Goal: Task Accomplishment & Management: Use online tool/utility

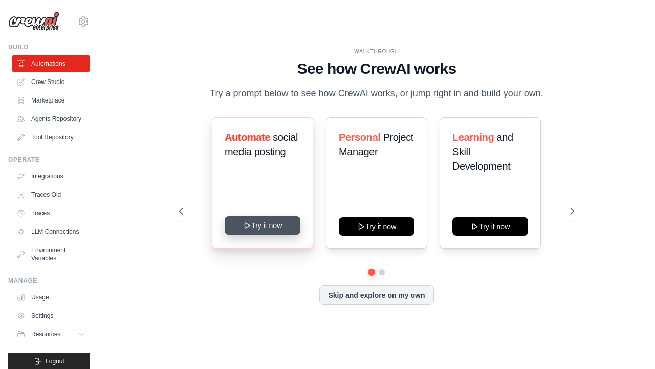
click at [267, 223] on button "Try it now" at bounding box center [263, 225] width 76 height 18
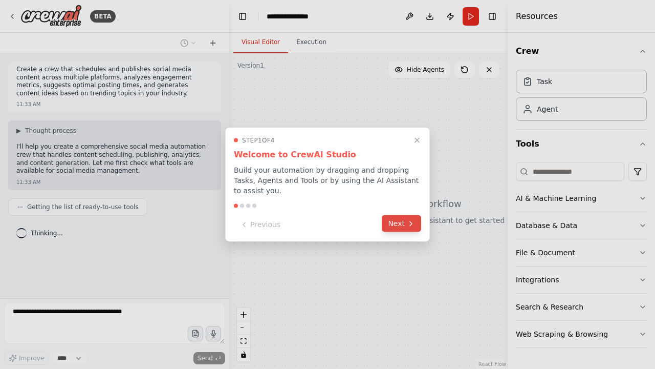
click at [398, 219] on button "Next" at bounding box center [401, 223] width 39 height 17
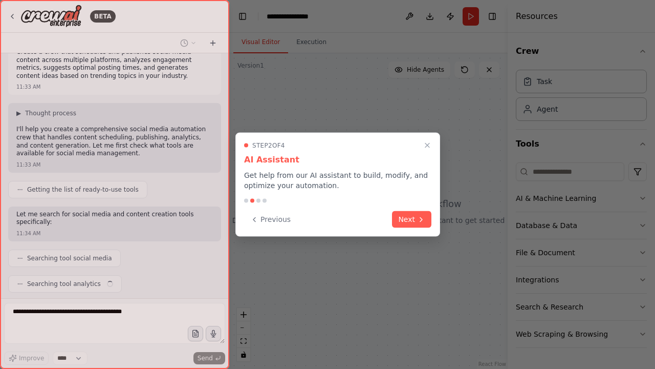
scroll to position [43, 0]
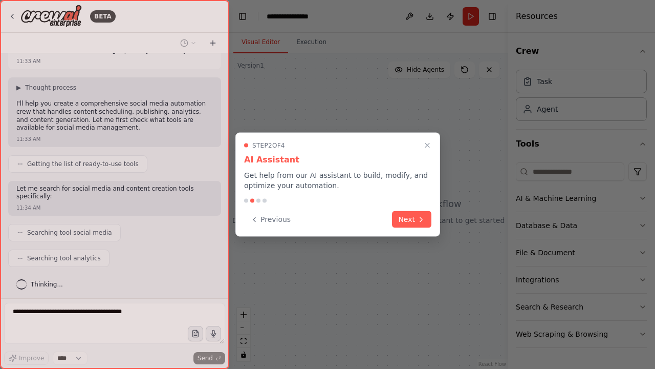
click at [398, 219] on button "Next" at bounding box center [411, 219] width 39 height 17
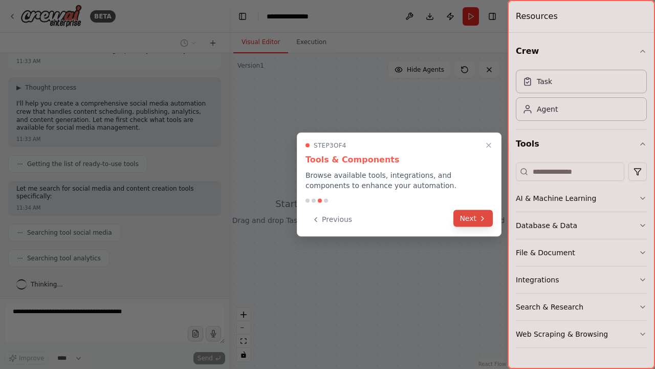
scroll to position [69, 0]
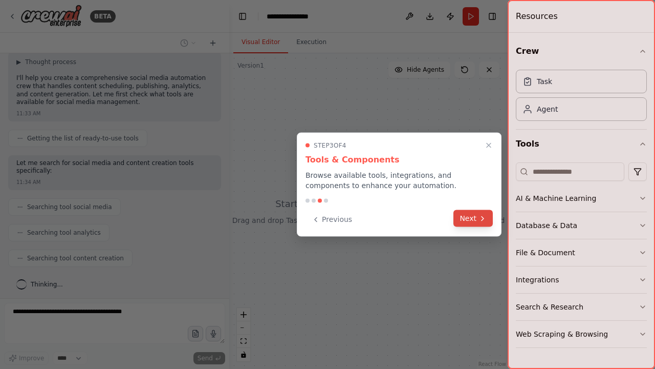
click at [471, 221] on button "Next" at bounding box center [473, 218] width 39 height 17
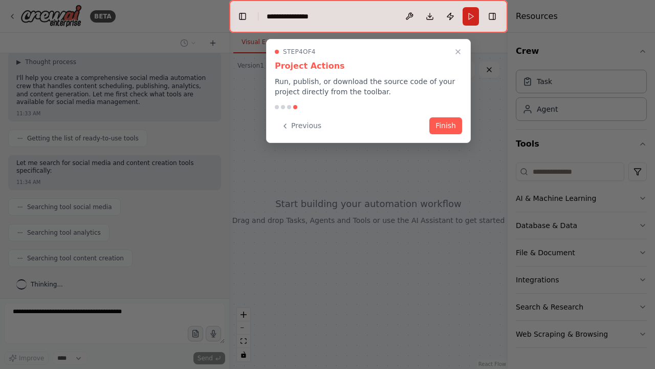
scroll to position [94, 0]
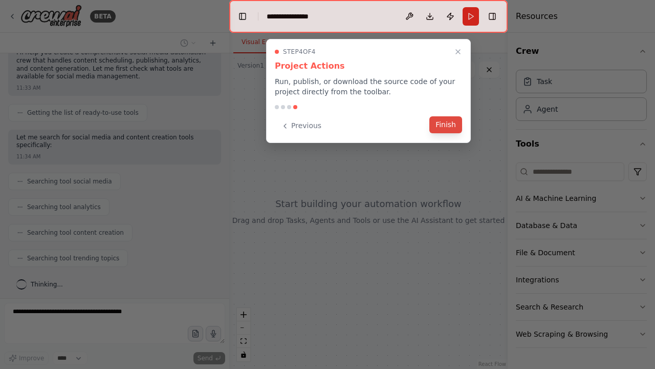
click at [451, 128] on button "Finish" at bounding box center [445, 124] width 33 height 17
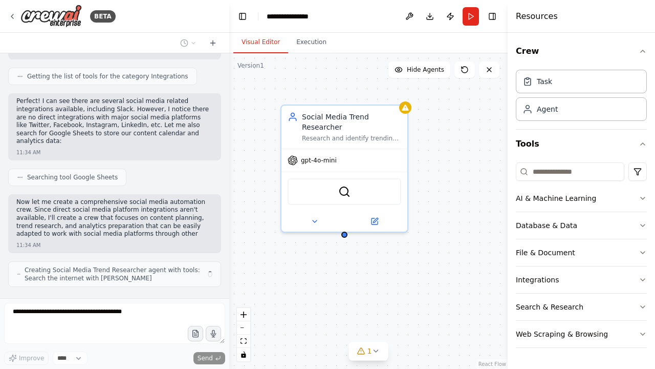
scroll to position [446, 0]
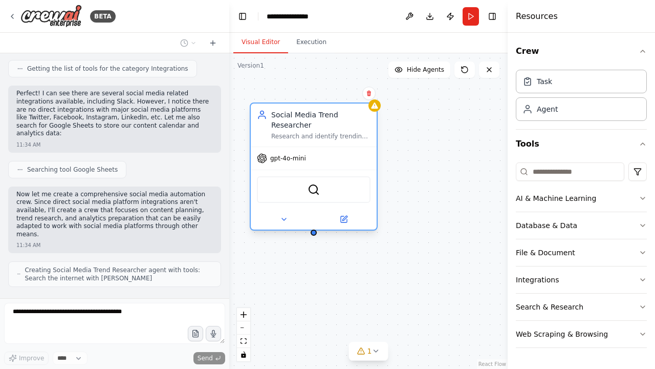
drag, startPoint x: 365, startPoint y: 123, endPoint x: 334, endPoint y: 122, distance: 31.8
click at [334, 122] on div "Social Media Trend Researcher" at bounding box center [320, 120] width 99 height 20
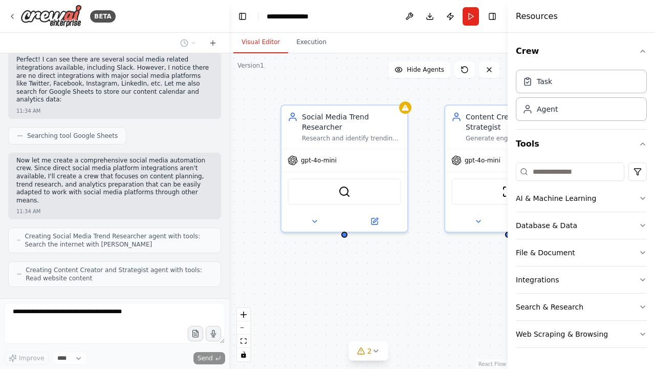
scroll to position [514, 0]
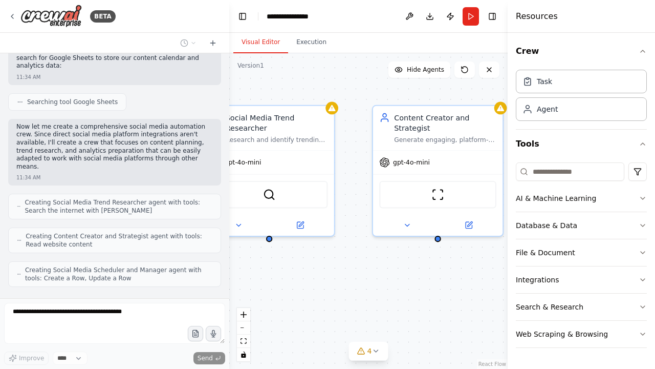
drag, startPoint x: 439, startPoint y: 263, endPoint x: 366, endPoint y: 266, distance: 72.8
click at [366, 266] on div "Social Media Trend Researcher Research and identify trending topics, hashtags, …" at bounding box center [368, 210] width 278 height 315
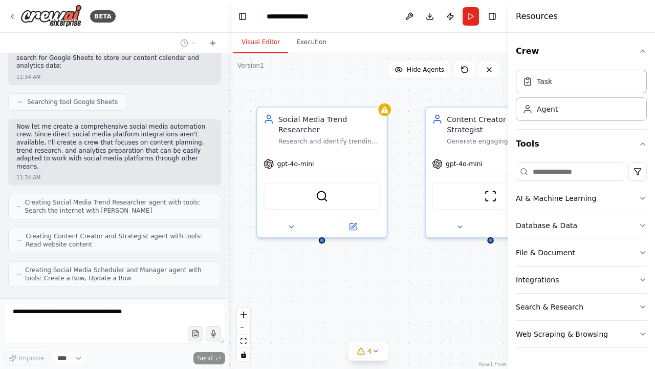
drag, startPoint x: 378, startPoint y: 277, endPoint x: 430, endPoint y: 278, distance: 52.7
click at [430, 278] on div "Social Media Trend Researcher Research and identify trending topics, hashtags, …" at bounding box center [368, 210] width 278 height 315
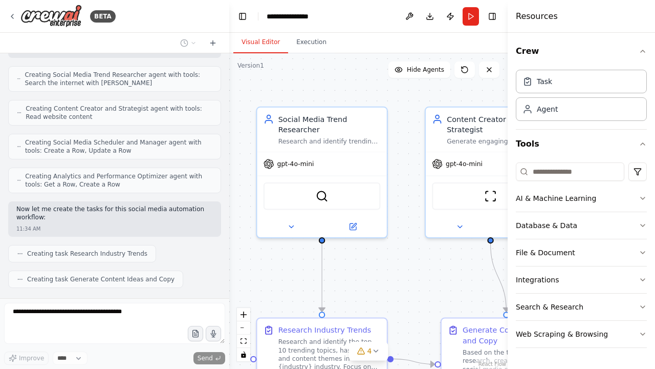
scroll to position [667, 0]
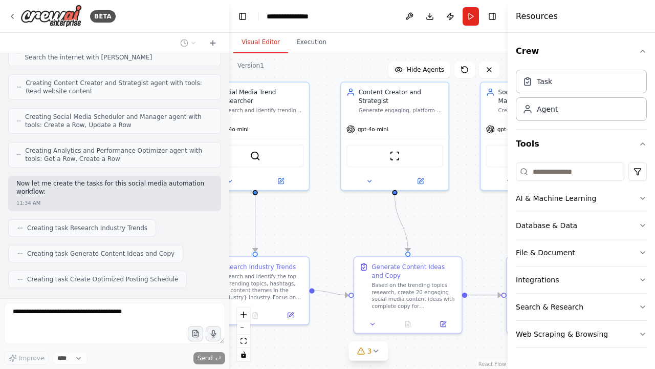
drag, startPoint x: 380, startPoint y: 293, endPoint x: 300, endPoint y: 233, distance: 100.2
click at [300, 233] on div ".deletable-edge-delete-btn { width: 20px; height: 20px; border: 0px solid #ffff…" at bounding box center [368, 210] width 278 height 315
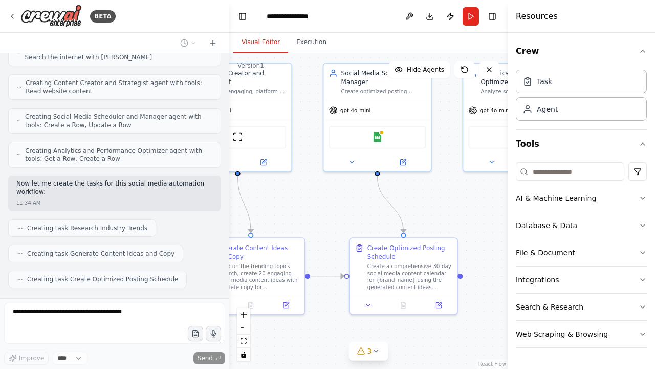
drag, startPoint x: 490, startPoint y: 249, endPoint x: 330, endPoint y: 231, distance: 161.3
click at [330, 231] on div ".deletable-edge-delete-btn { width: 20px; height: 20px; border: 0px solid #ffff…" at bounding box center [368, 210] width 278 height 315
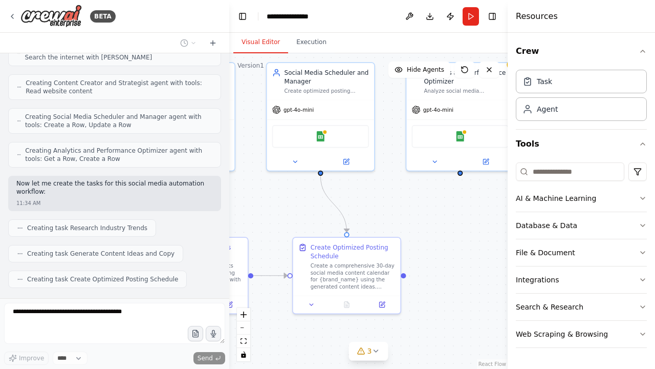
scroll to position [693, 0]
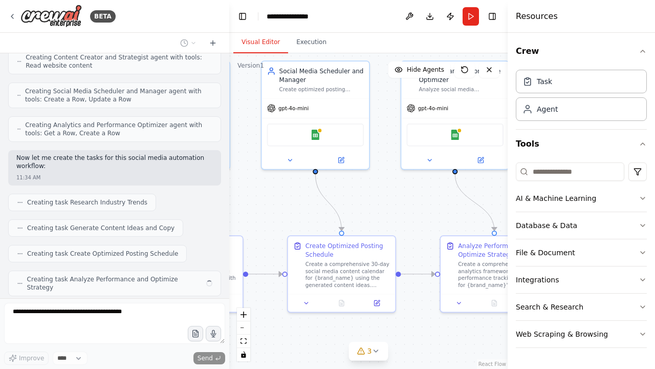
drag, startPoint x: 442, startPoint y: 218, endPoint x: 384, endPoint y: 216, distance: 57.9
click at [384, 216] on div ".deletable-edge-delete-btn { width: 20px; height: 20px; border: 0px solid #ffff…" at bounding box center [368, 210] width 278 height 315
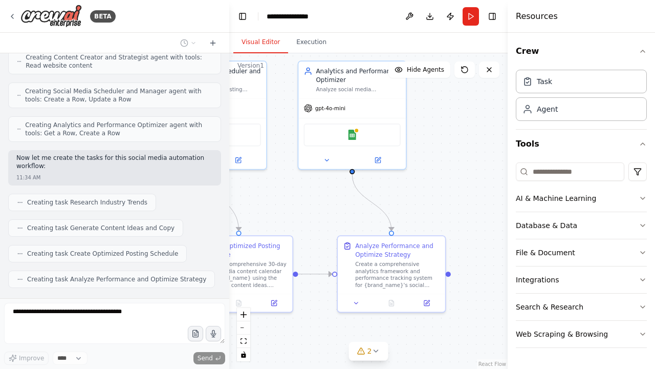
drag, startPoint x: 384, startPoint y: 216, endPoint x: 282, endPoint y: 216, distance: 102.9
click at [282, 216] on div ".deletable-edge-delete-btn { width: 20px; height: 20px; border: 0px solid #ffff…" at bounding box center [368, 210] width 278 height 315
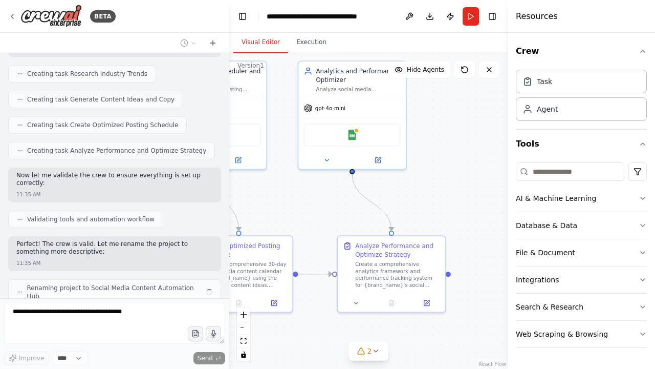
scroll to position [829, 0]
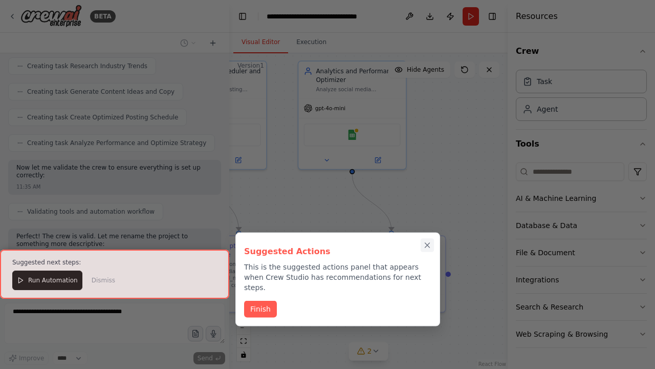
click at [429, 247] on icon "Close walkthrough" at bounding box center [427, 245] width 5 height 5
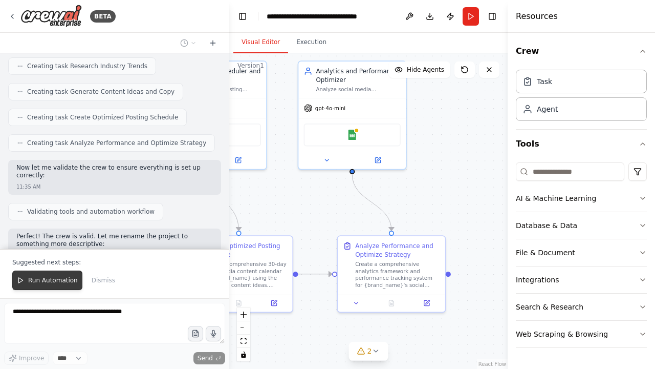
click at [60, 277] on span "Run Automation" at bounding box center [53, 280] width 50 height 8
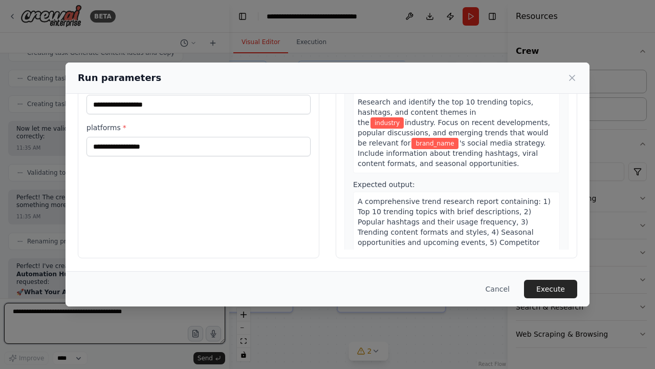
scroll to position [91, 0]
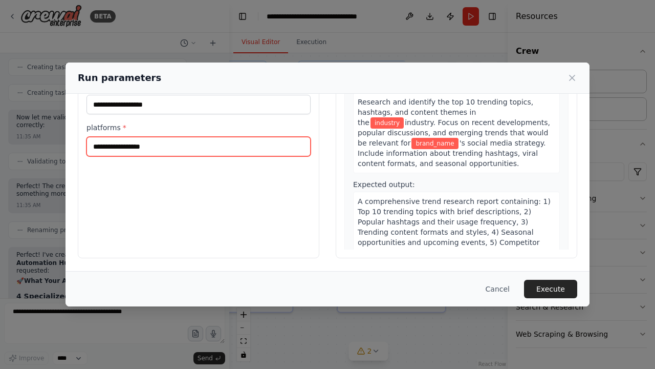
click at [224, 142] on input "platforms *" at bounding box center [199, 146] width 224 height 19
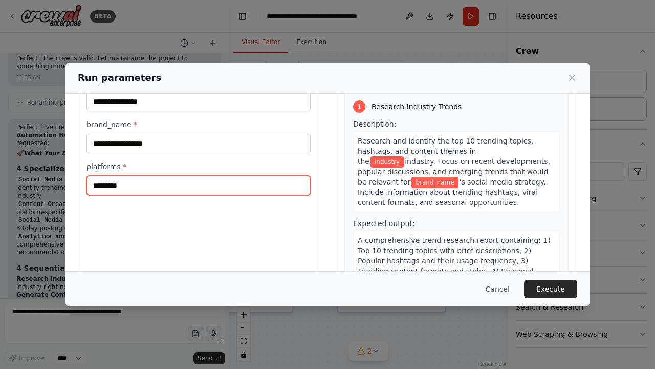
scroll to position [51, 0]
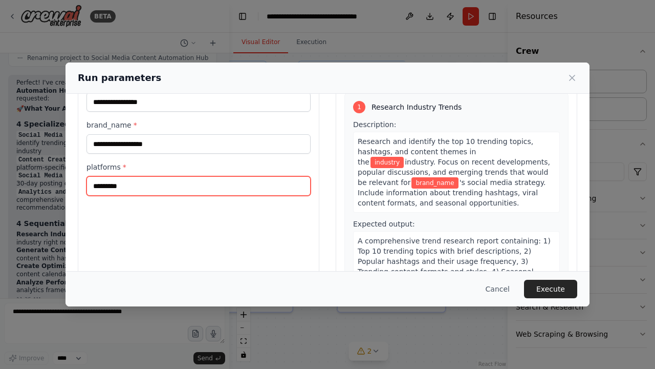
type input "*********"
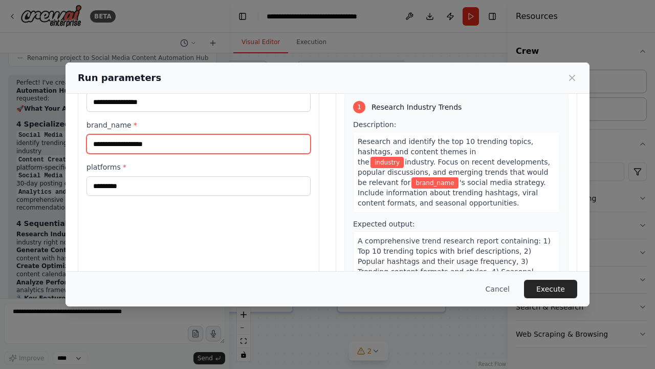
click at [181, 152] on input "brand_name *" at bounding box center [199, 143] width 224 height 19
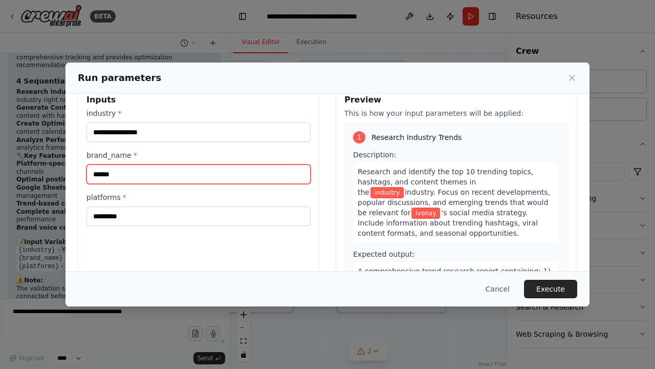
scroll to position [1201, 0]
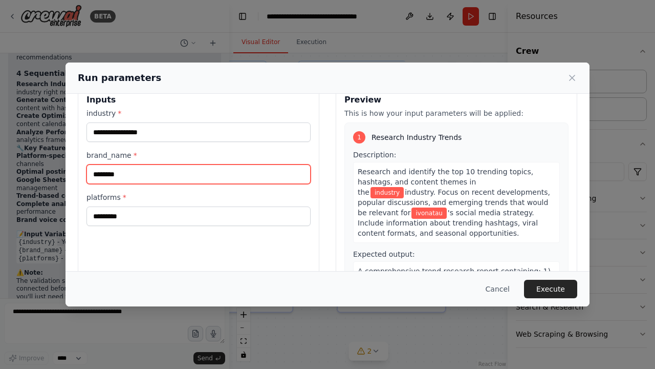
type input "********"
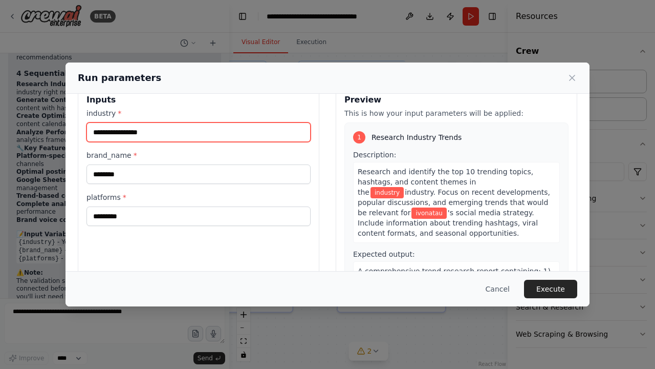
click at [155, 131] on input "industry *" at bounding box center [199, 131] width 224 height 19
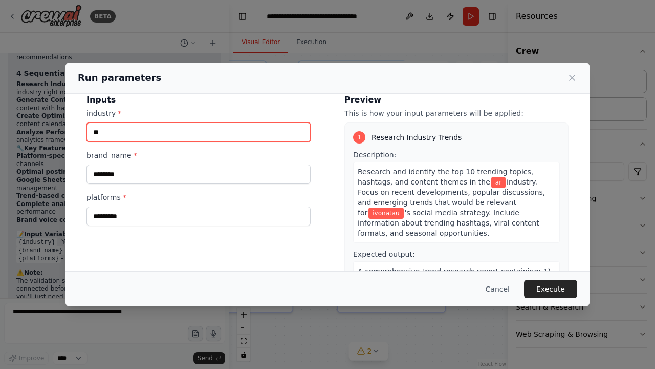
type input "*"
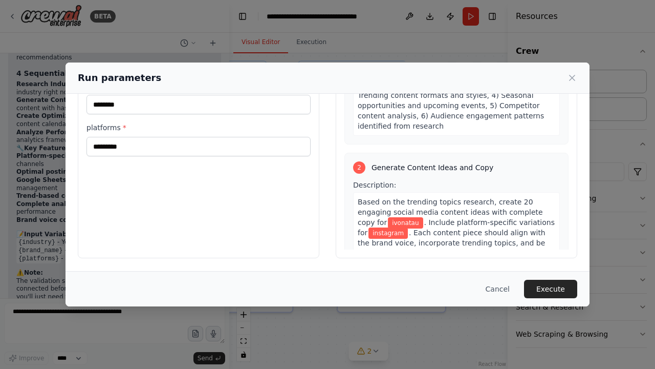
scroll to position [91, 0]
type input "**********"
click at [564, 290] on button "Execute" at bounding box center [550, 288] width 53 height 18
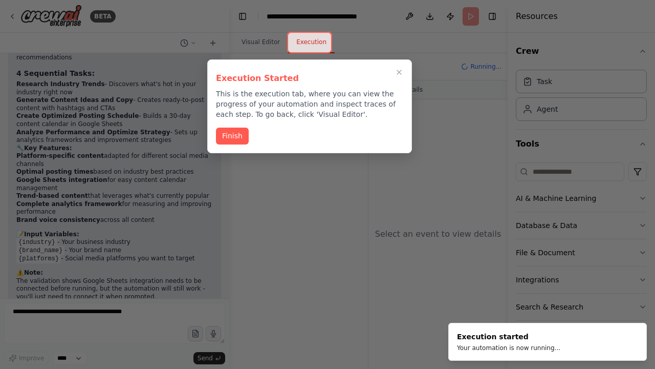
click at [305, 42] on div at bounding box center [310, 42] width 46 height 21
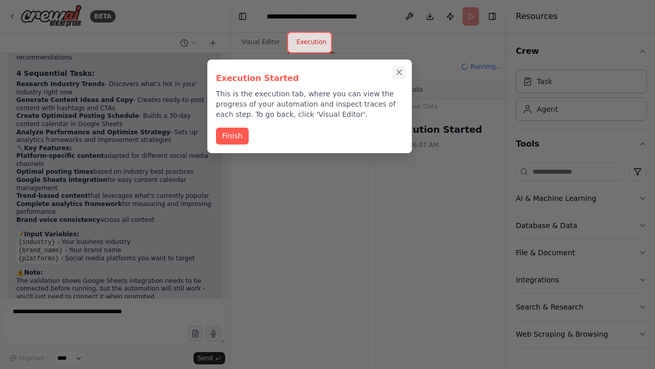
click at [399, 72] on icon "Close walkthrough" at bounding box center [399, 72] width 5 height 5
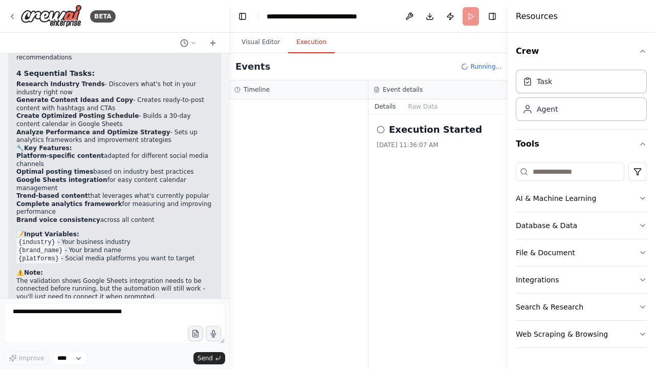
click at [315, 45] on button "Execution" at bounding box center [311, 42] width 47 height 21
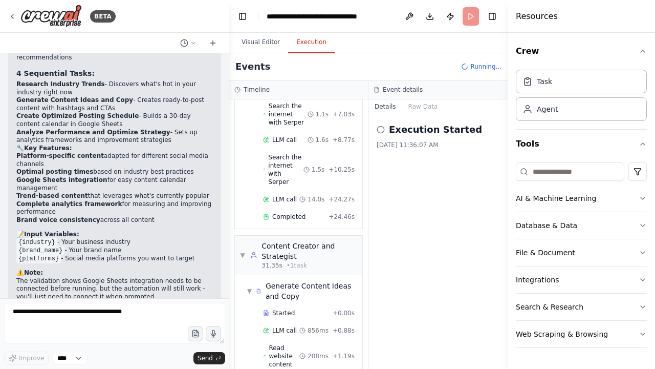
scroll to position [252, 0]
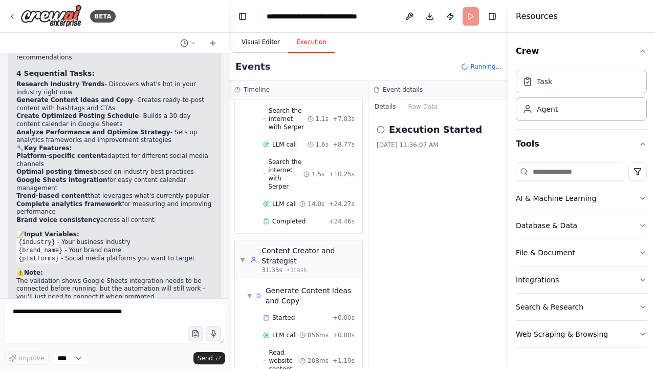
click at [272, 45] on button "Visual Editor" at bounding box center [260, 42] width 55 height 21
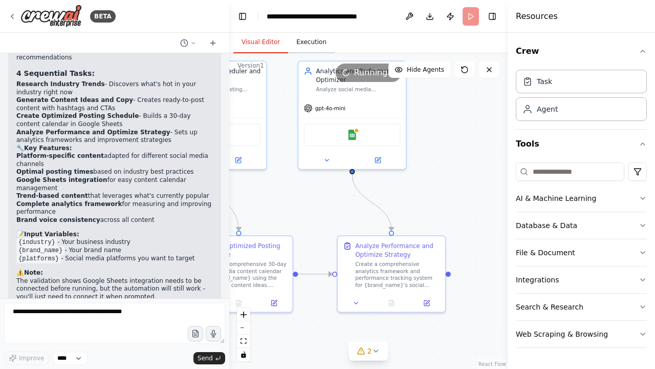
click at [301, 45] on button "Execution" at bounding box center [311, 42] width 47 height 21
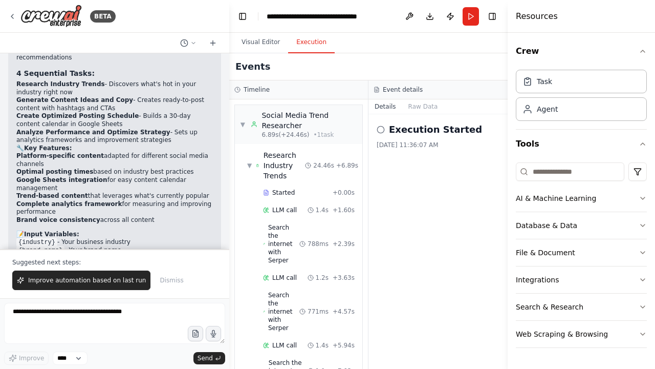
scroll to position [0, 0]
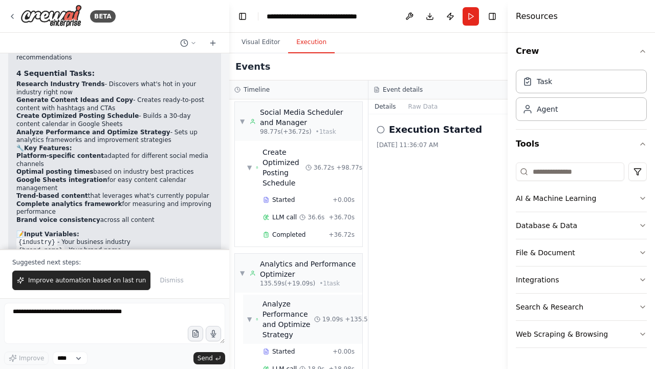
click at [311, 298] on div "Analyze Performance and Optimize Strategy" at bounding box center [289, 318] width 52 height 41
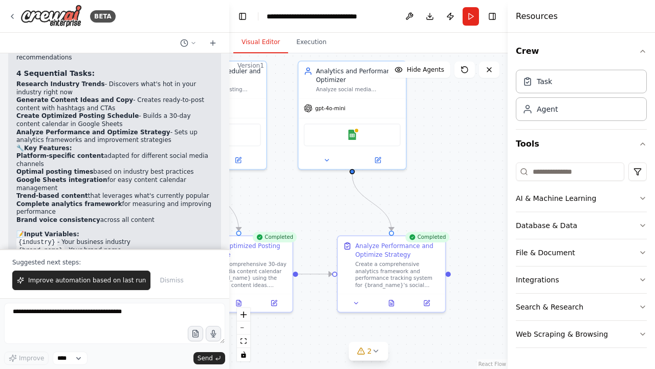
click at [261, 44] on button "Visual Editor" at bounding box center [260, 42] width 55 height 21
click at [304, 45] on button "Execution" at bounding box center [311, 42] width 47 height 21
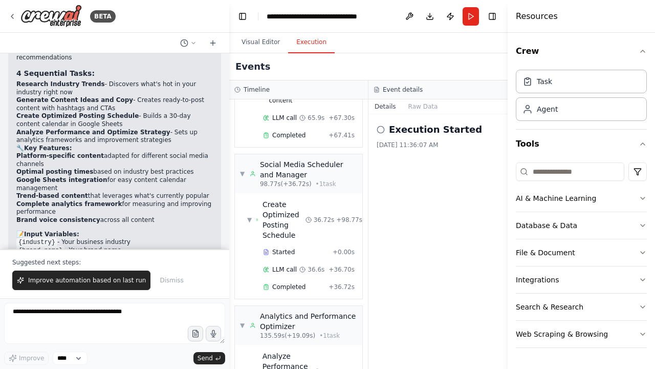
click at [319, 39] on button "Execution" at bounding box center [311, 42] width 47 height 21
click at [417, 139] on div "Execution Started 9/23/2025, 11:36:07 AM" at bounding box center [438, 135] width 123 height 27
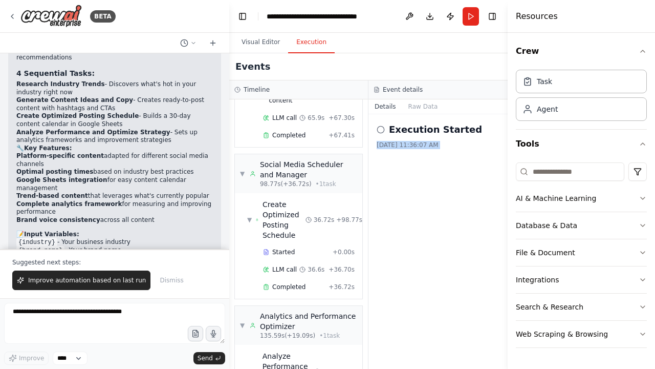
click at [417, 139] on div "Execution Started 9/23/2025, 11:36:07 AM" at bounding box center [438, 135] width 123 height 27
click at [417, 105] on button "Raw Data" at bounding box center [423, 106] width 42 height 14
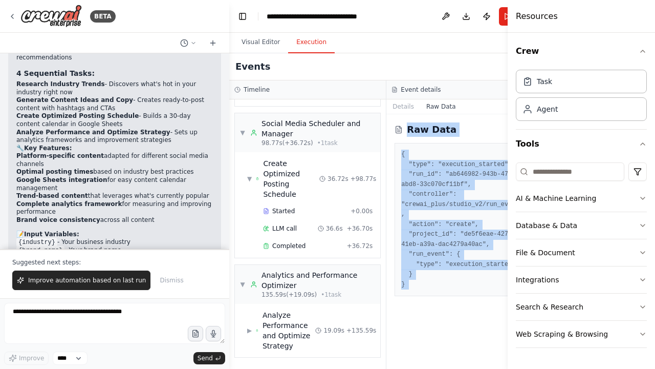
scroll to position [483, 0]
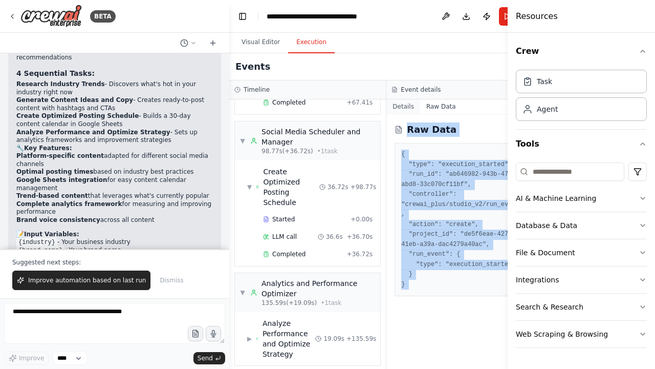
click at [388, 106] on button "Details" at bounding box center [403, 106] width 34 height 14
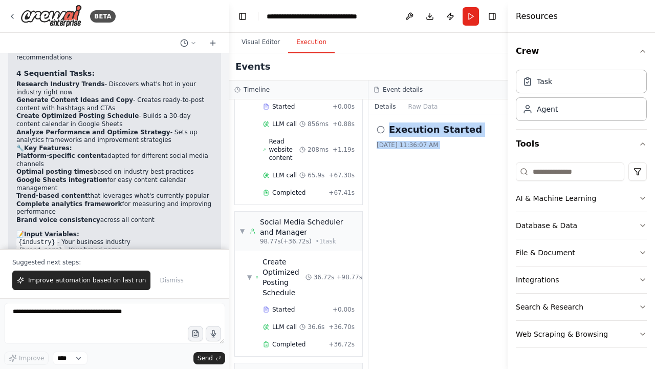
click at [414, 177] on div "Execution Started 9/23/2025, 11:36:07 AM" at bounding box center [438, 241] width 139 height 254
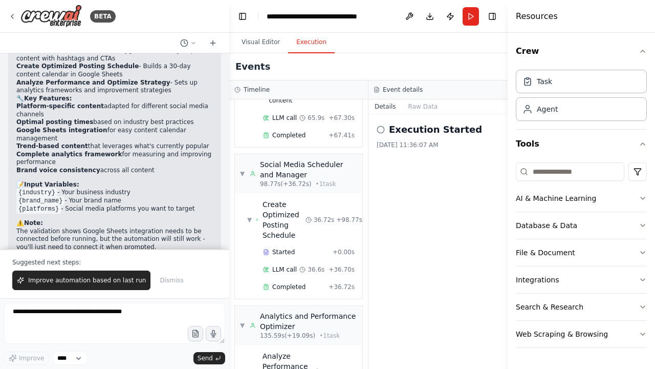
scroll to position [1250, 0]
click at [122, 282] on span "Improve automation based on last run" at bounding box center [87, 280] width 118 height 8
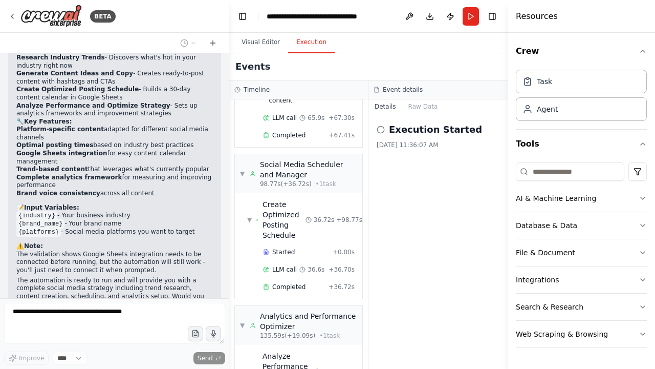
scroll to position [0, 0]
click at [540, 21] on h4 "Resources" at bounding box center [537, 16] width 42 height 12
click at [496, 17] on button "Toggle Right Sidebar" at bounding box center [492, 16] width 14 height 14
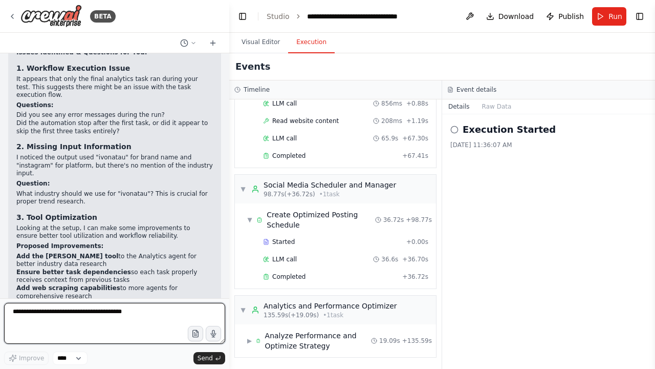
scroll to position [1815, 0]
